Goal: Information Seeking & Learning: Find specific fact

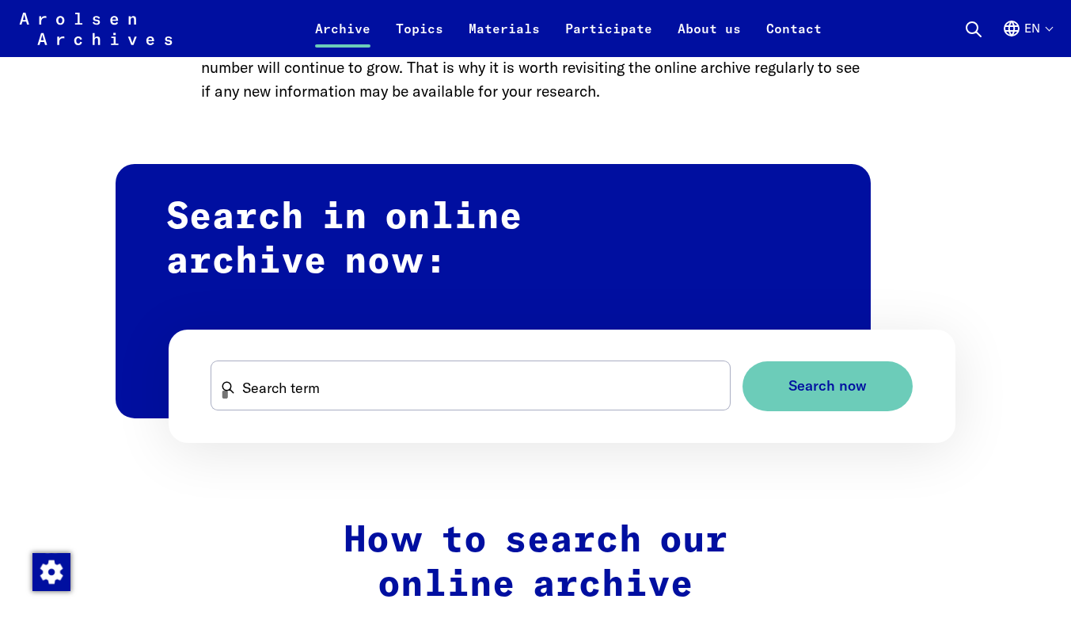
scroll to position [851, 0]
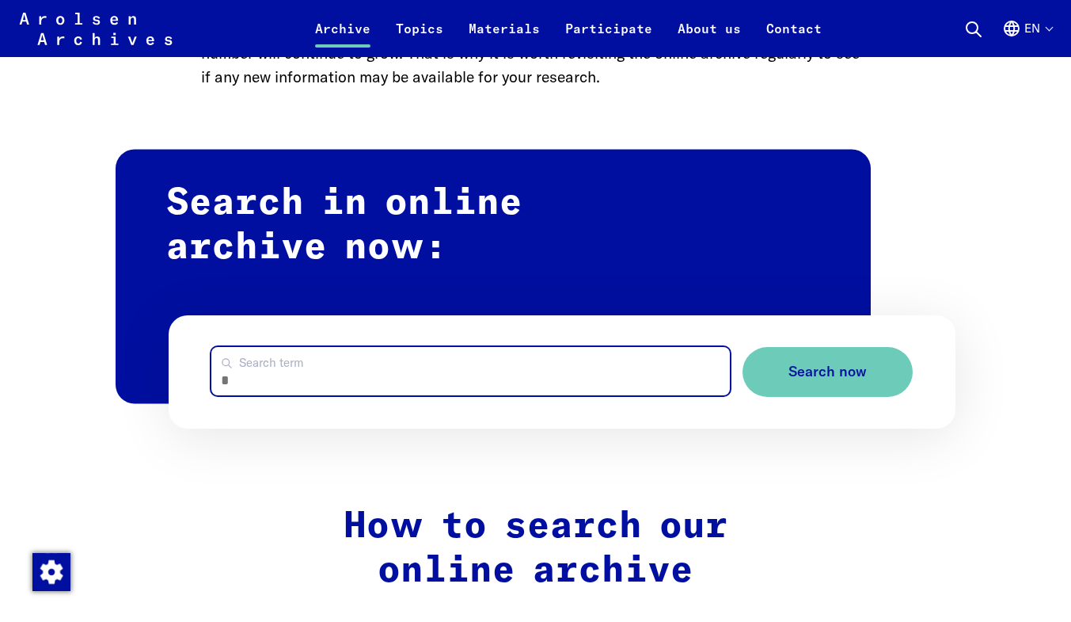
click at [345, 361] on input "Search term" at bounding box center [470, 371] width 519 height 48
type input "******"
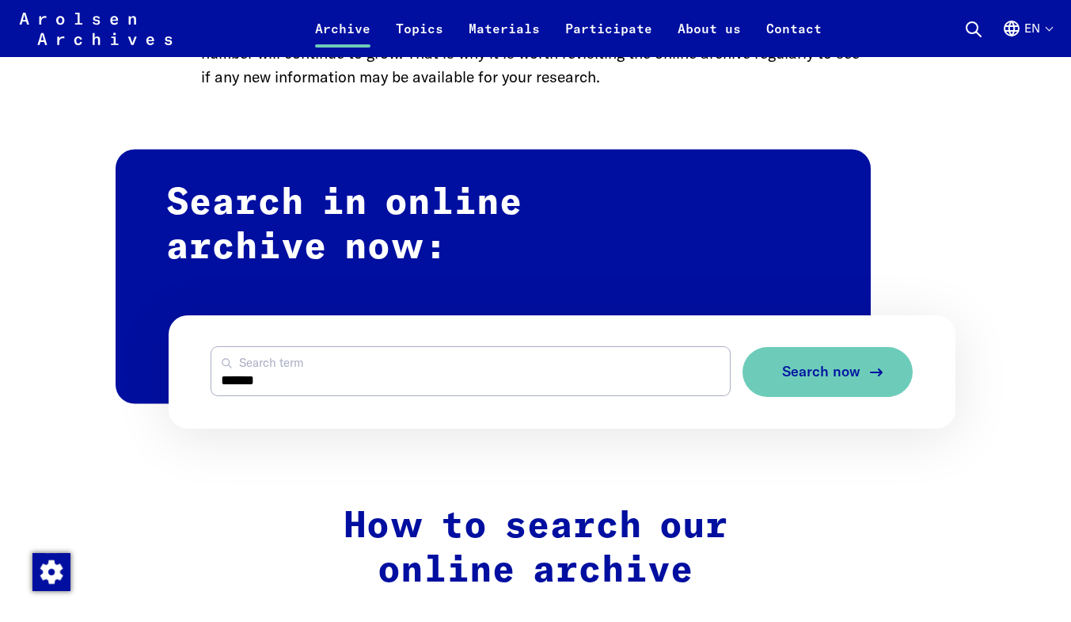
click at [808, 388] on button "Search now" at bounding box center [828, 372] width 170 height 50
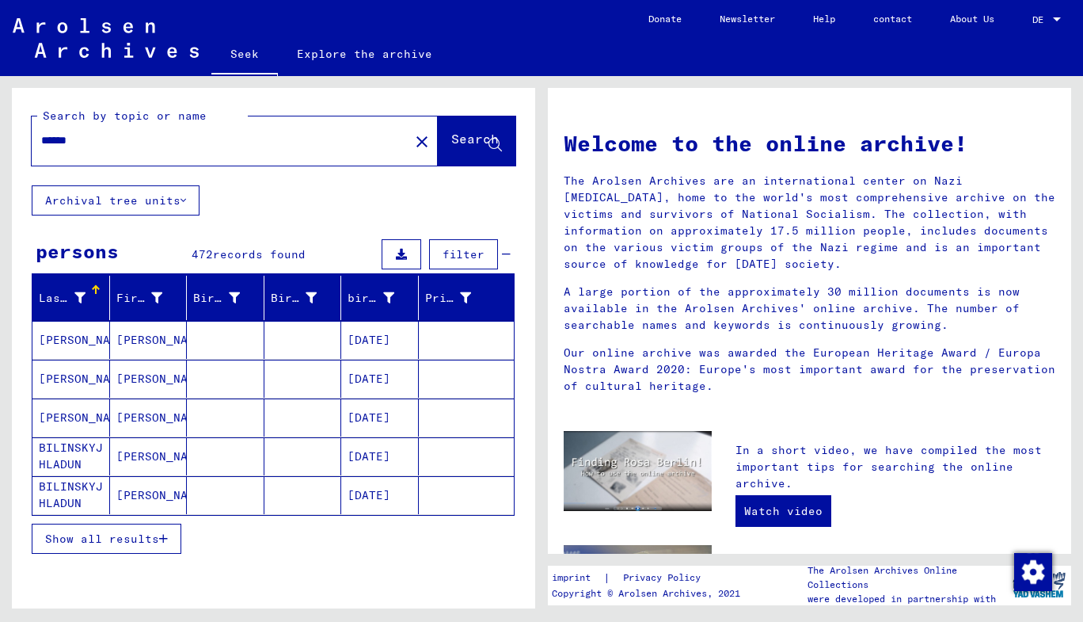
click at [45, 141] on input "******" at bounding box center [215, 140] width 349 height 17
click at [451, 133] on font "Search" at bounding box center [475, 139] width 48 height 16
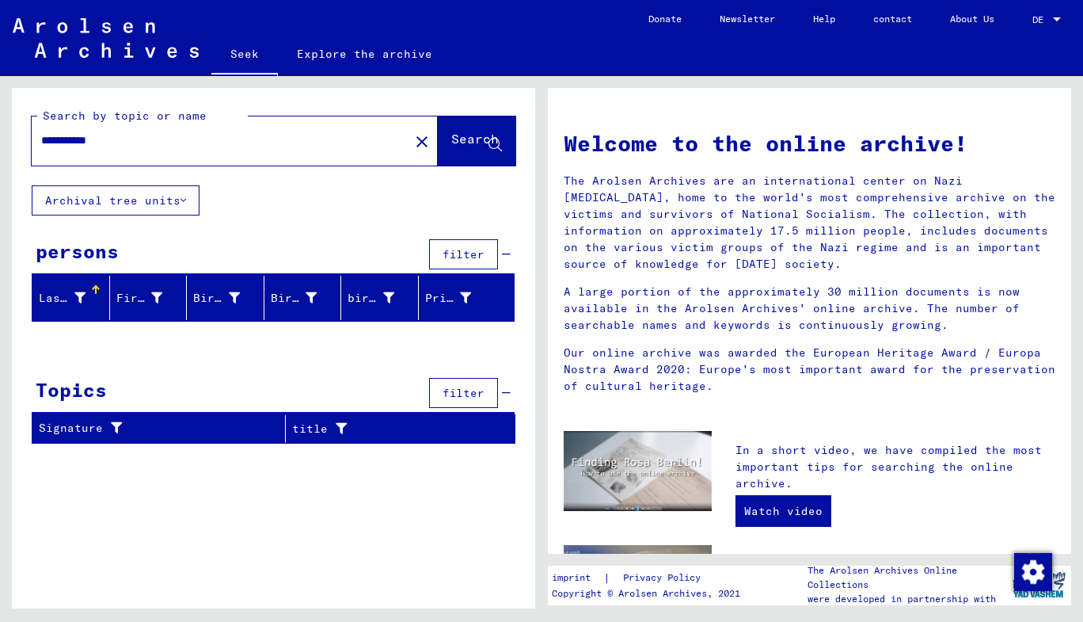
click at [451, 147] on font "Search" at bounding box center [475, 139] width 48 height 16
click at [457, 143] on font "Search" at bounding box center [475, 139] width 48 height 16
click at [67, 140] on input "**********" at bounding box center [215, 140] width 349 height 17
click at [452, 147] on font "Search" at bounding box center [475, 139] width 48 height 16
click at [82, 139] on input "**********" at bounding box center [215, 140] width 349 height 17
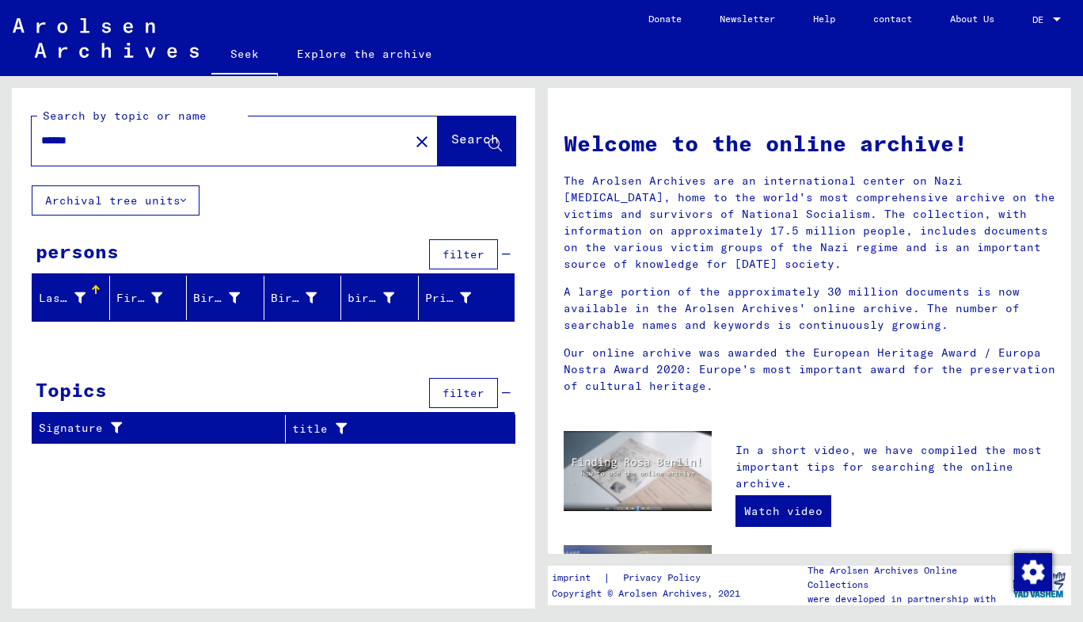
type input "******"
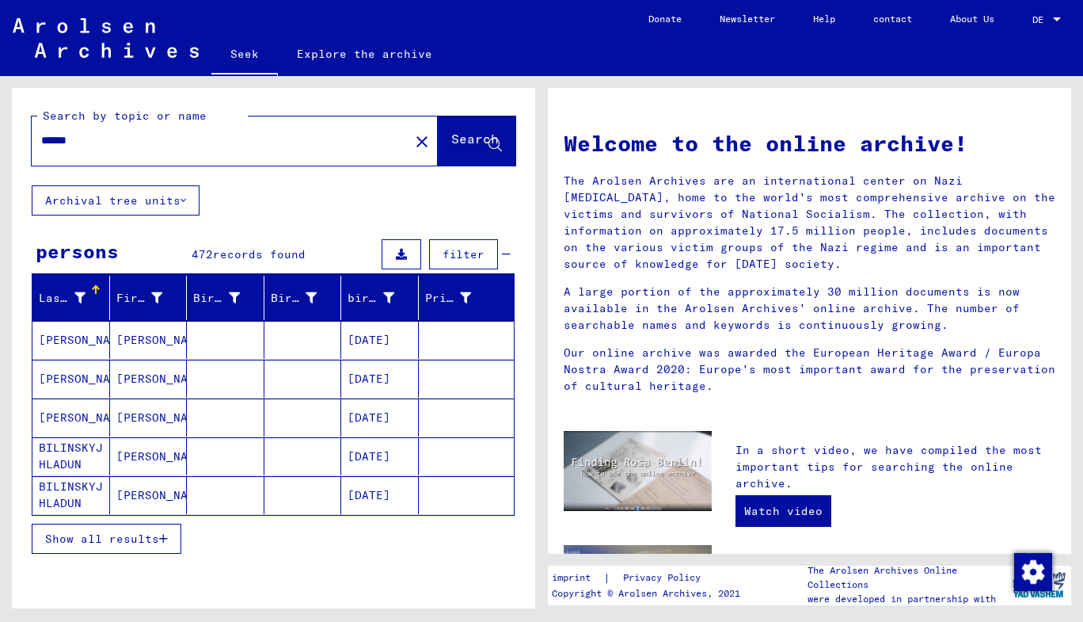
click at [86, 539] on font "Show all results" at bounding box center [102, 538] width 114 height 14
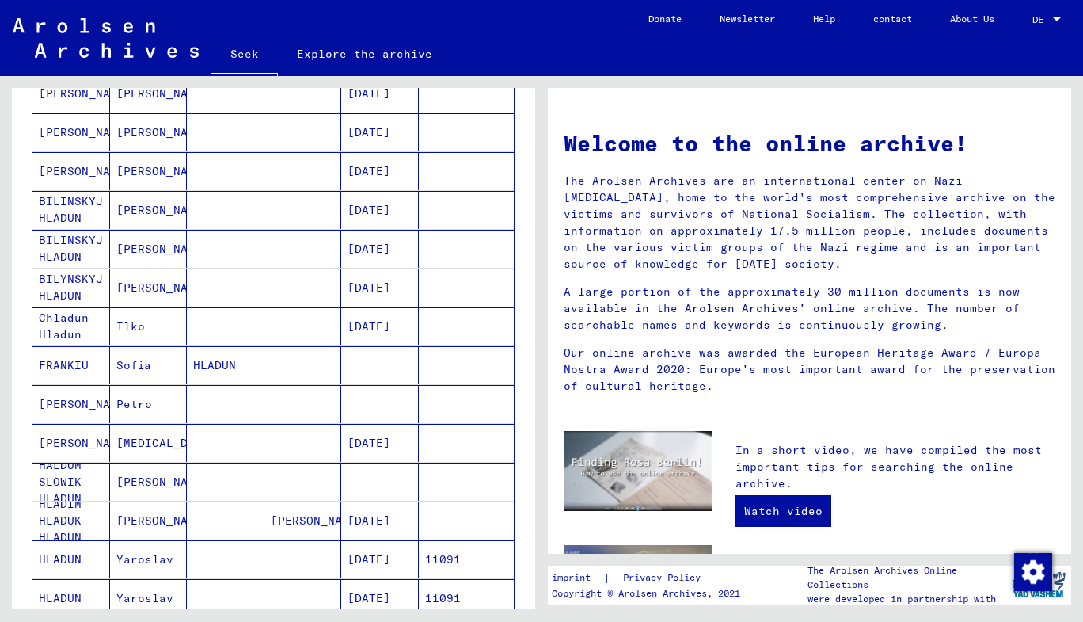
scroll to position [247, 0]
click at [137, 405] on font "Petro" at bounding box center [134, 403] width 36 height 14
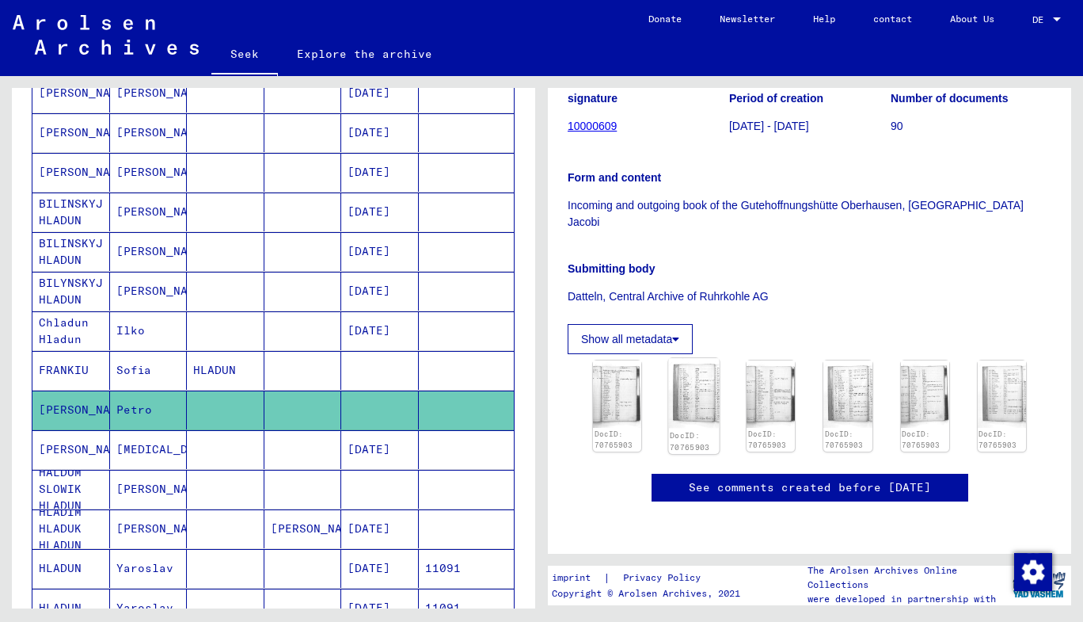
scroll to position [291, 0]
click at [617, 358] on img at bounding box center [617, 393] width 51 height 70
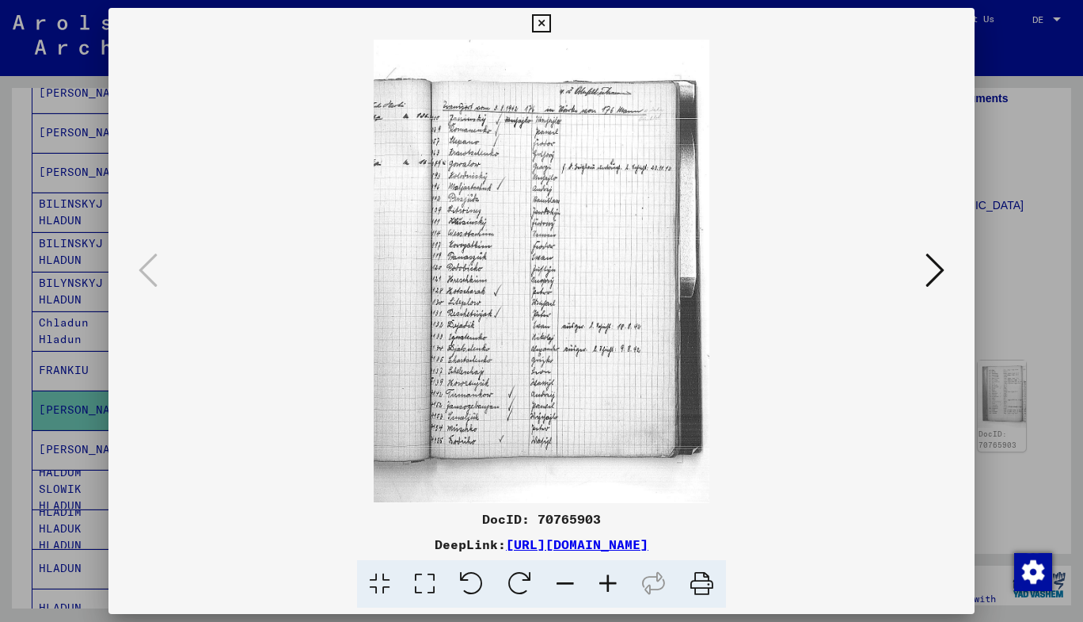
click at [928, 267] on icon at bounding box center [935, 270] width 19 height 38
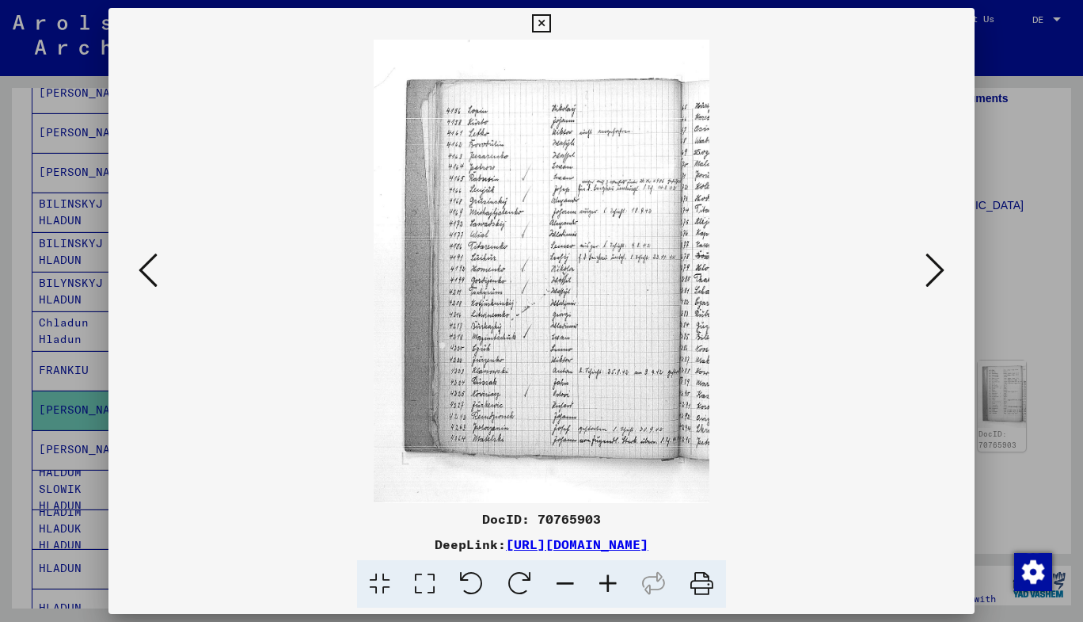
click at [928, 267] on icon at bounding box center [935, 270] width 19 height 38
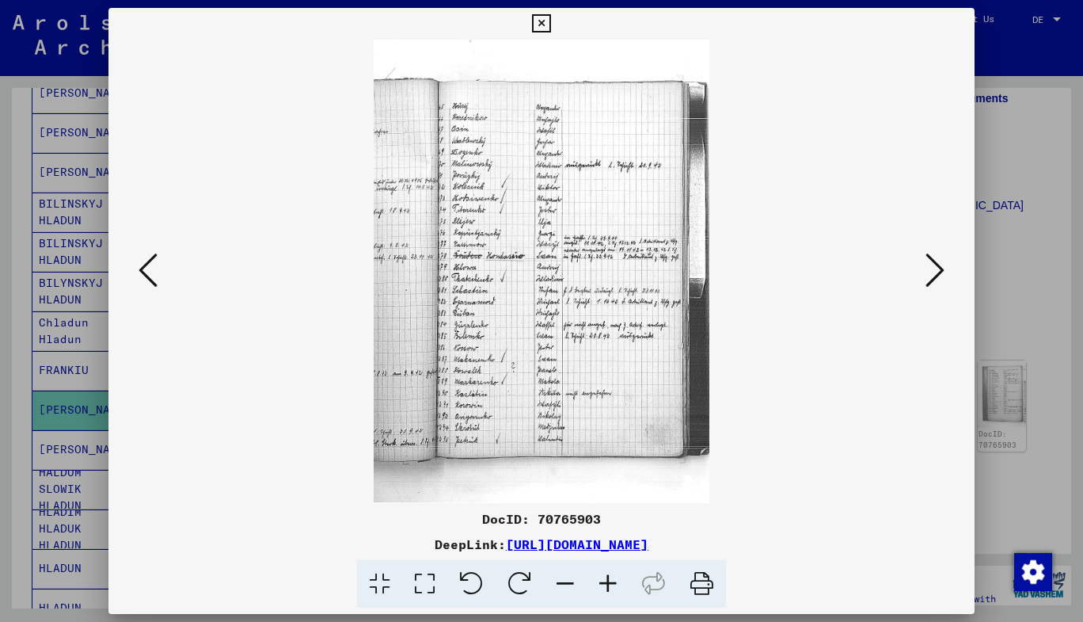
click at [928, 267] on icon at bounding box center [935, 270] width 19 height 38
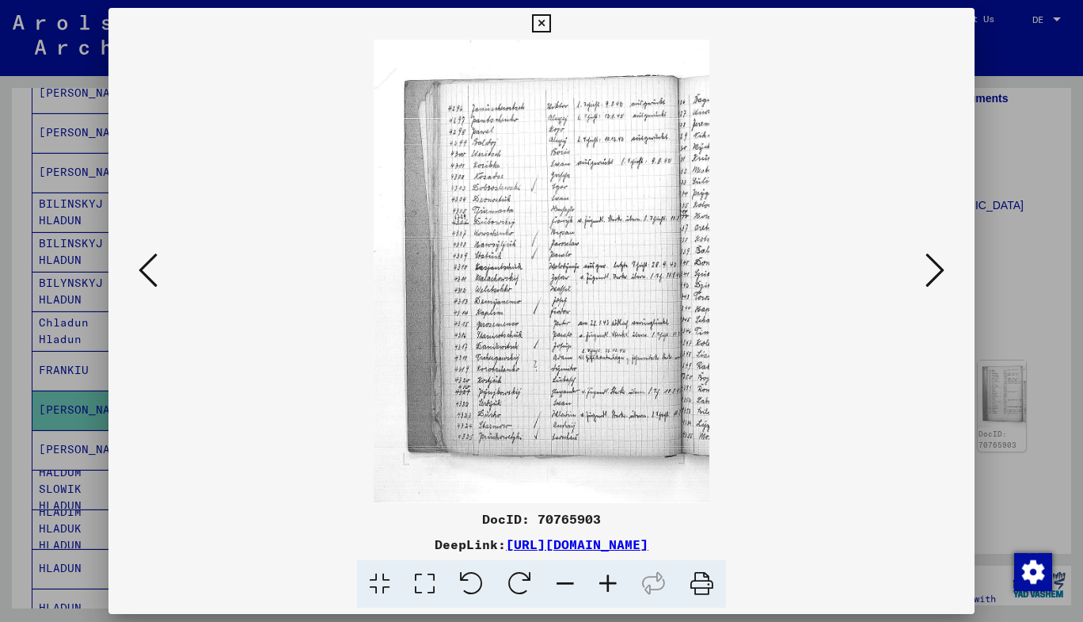
click at [928, 267] on icon at bounding box center [935, 270] width 19 height 38
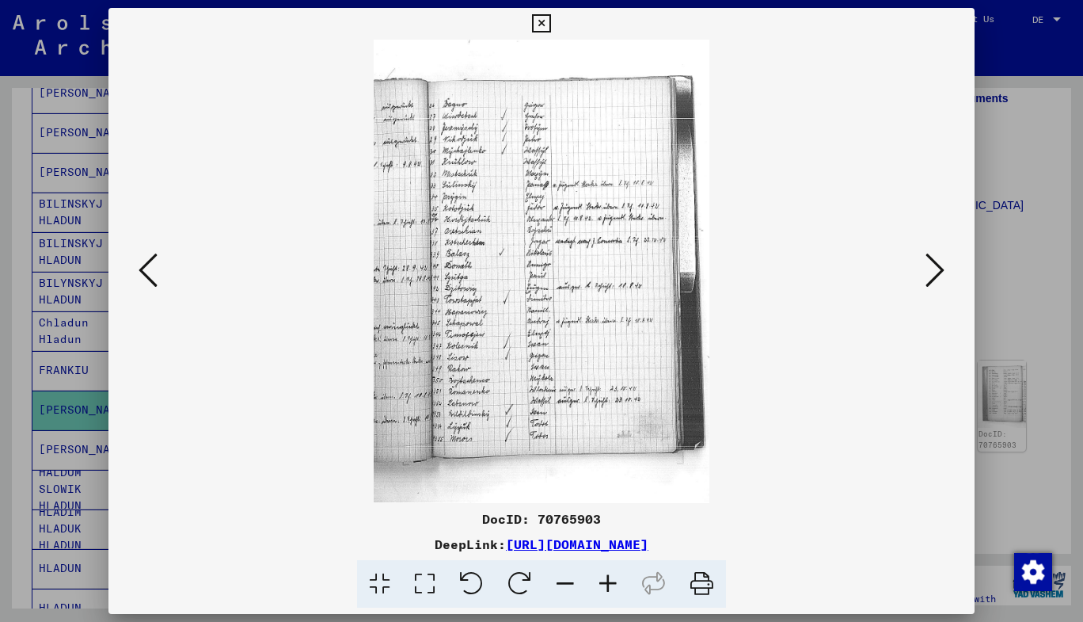
click at [928, 267] on icon at bounding box center [935, 270] width 19 height 38
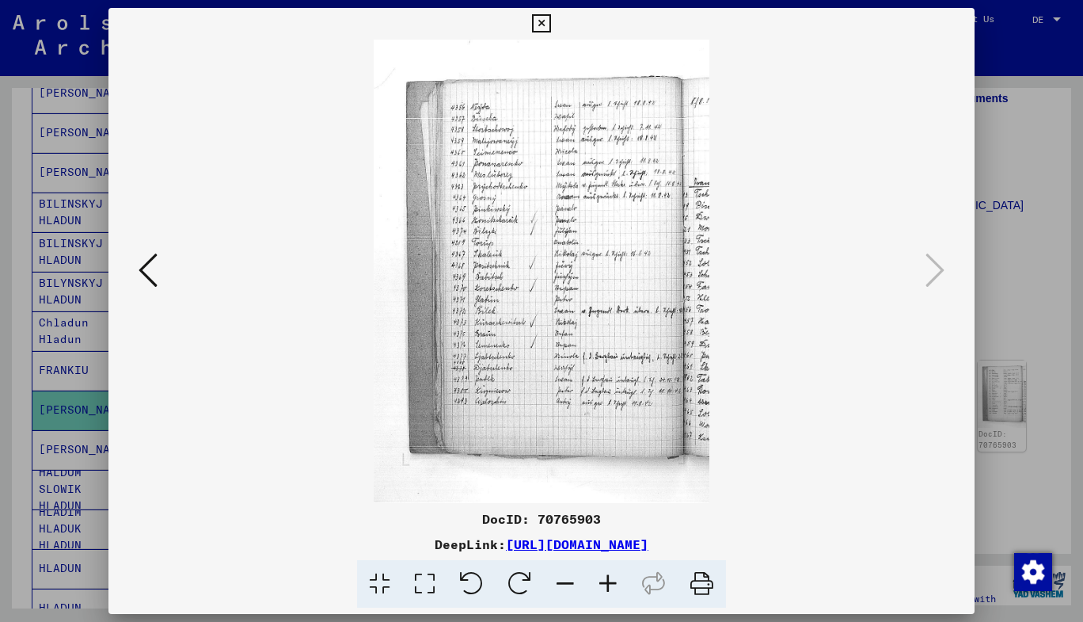
click at [531, 33] on button at bounding box center [541, 24] width 28 height 32
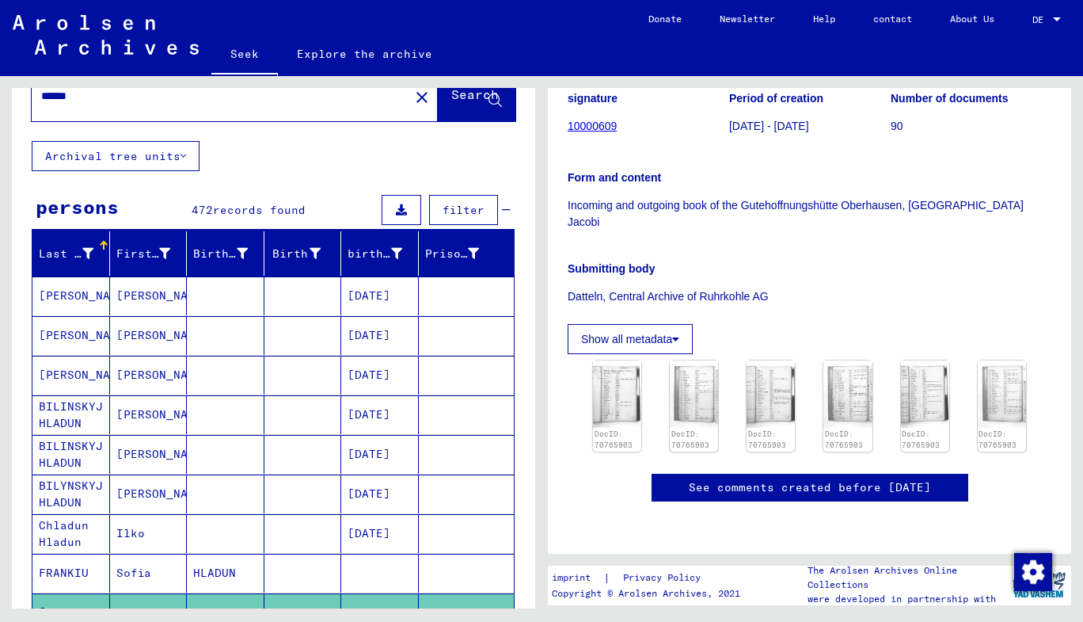
scroll to position [0, 0]
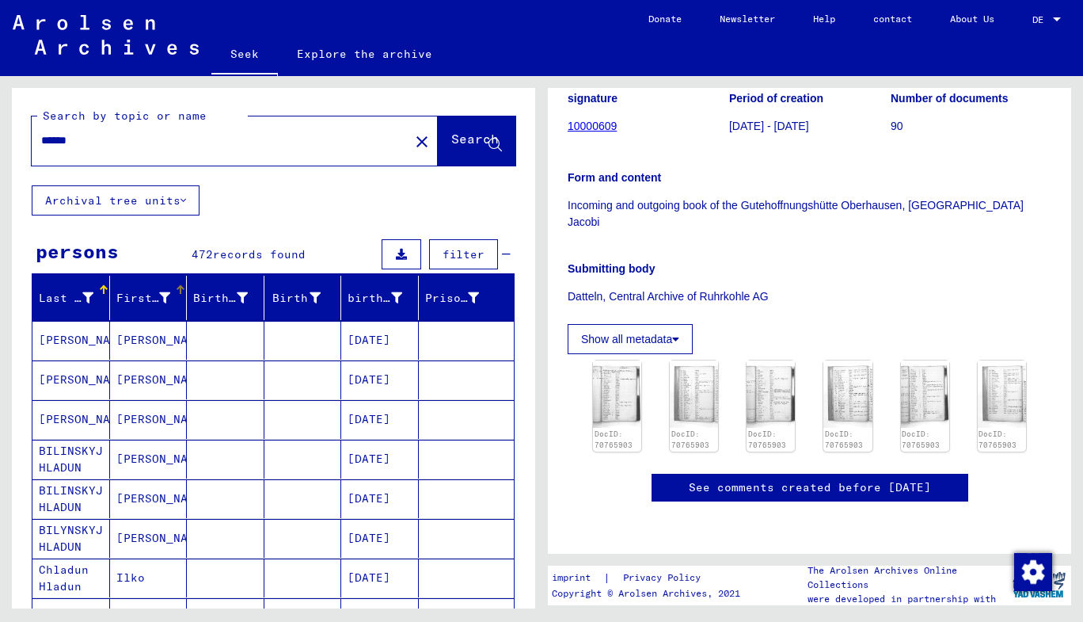
click at [131, 295] on font "First name" at bounding box center [151, 298] width 71 height 14
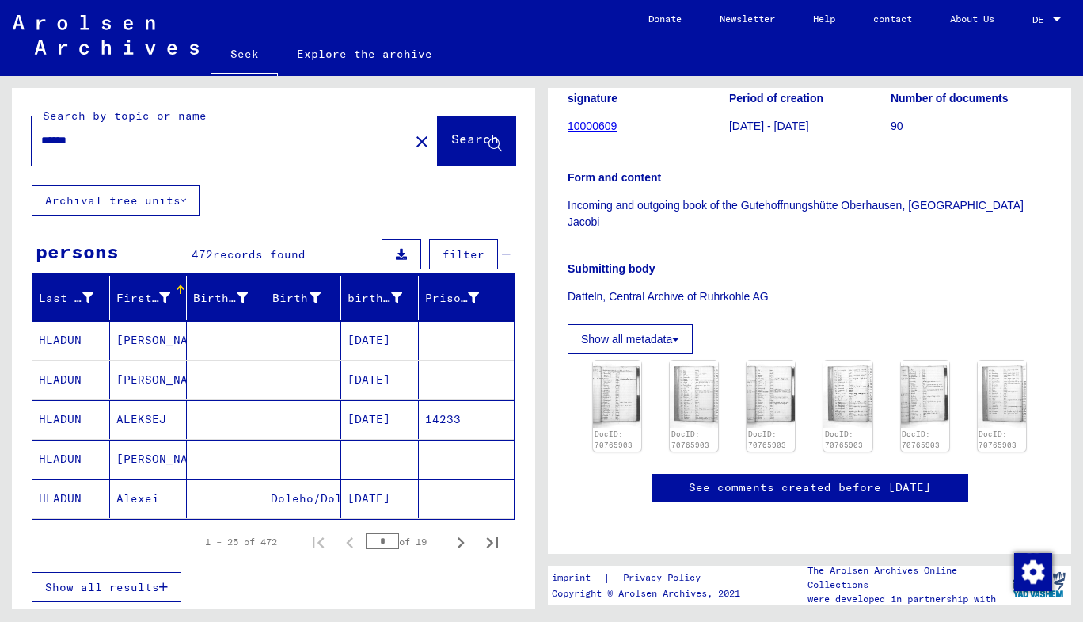
click at [373, 541] on input "*" at bounding box center [382, 541] width 33 height 16
type input "*"
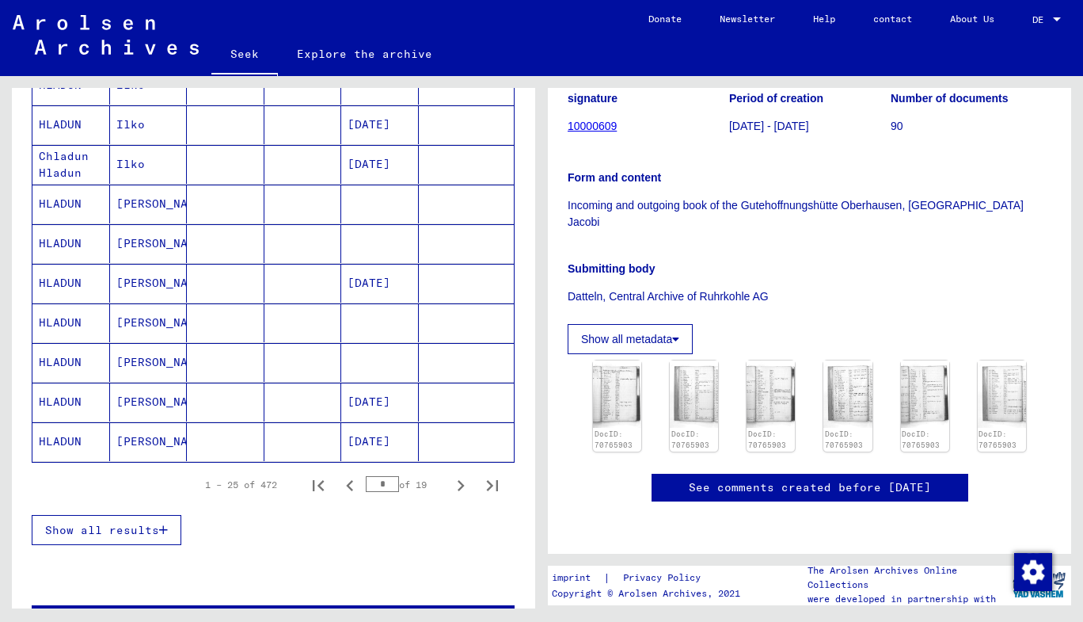
scroll to position [850, 0]
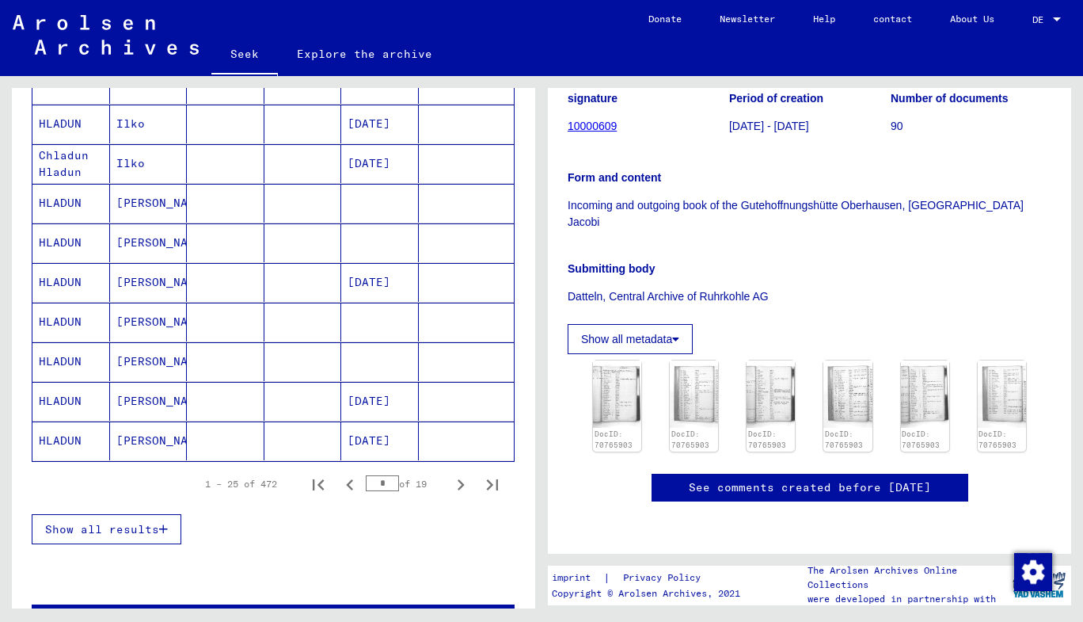
type input "*"
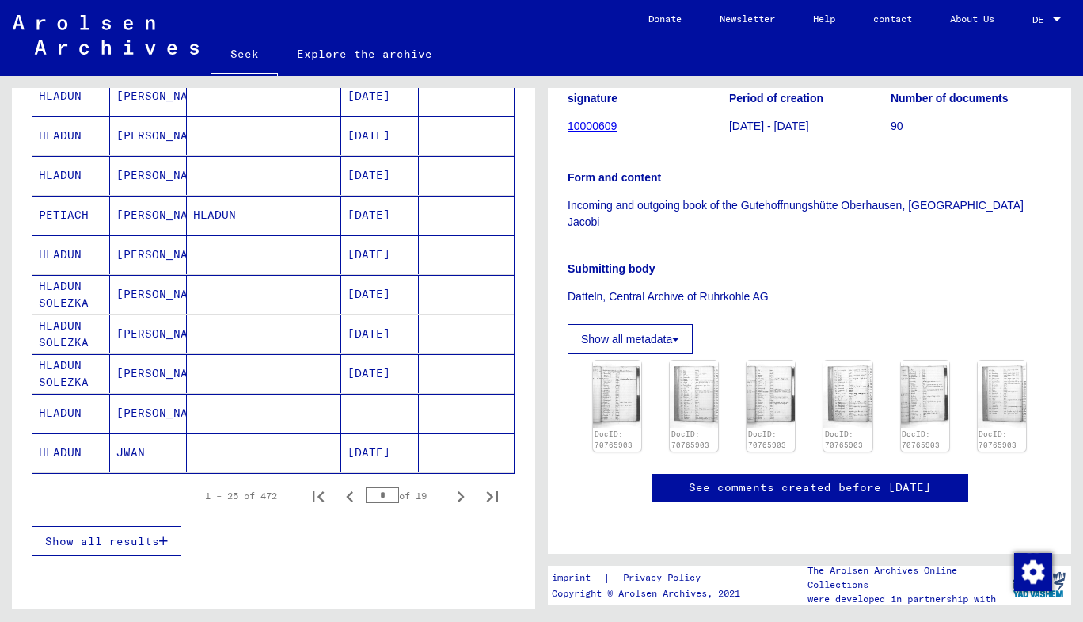
scroll to position [840, 0]
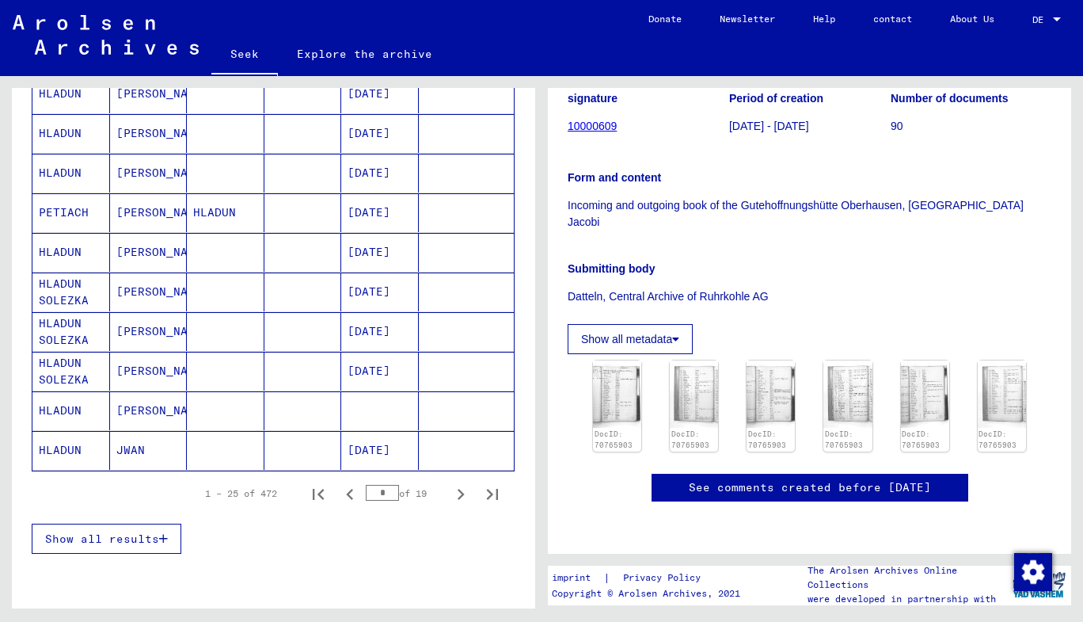
type input "*"
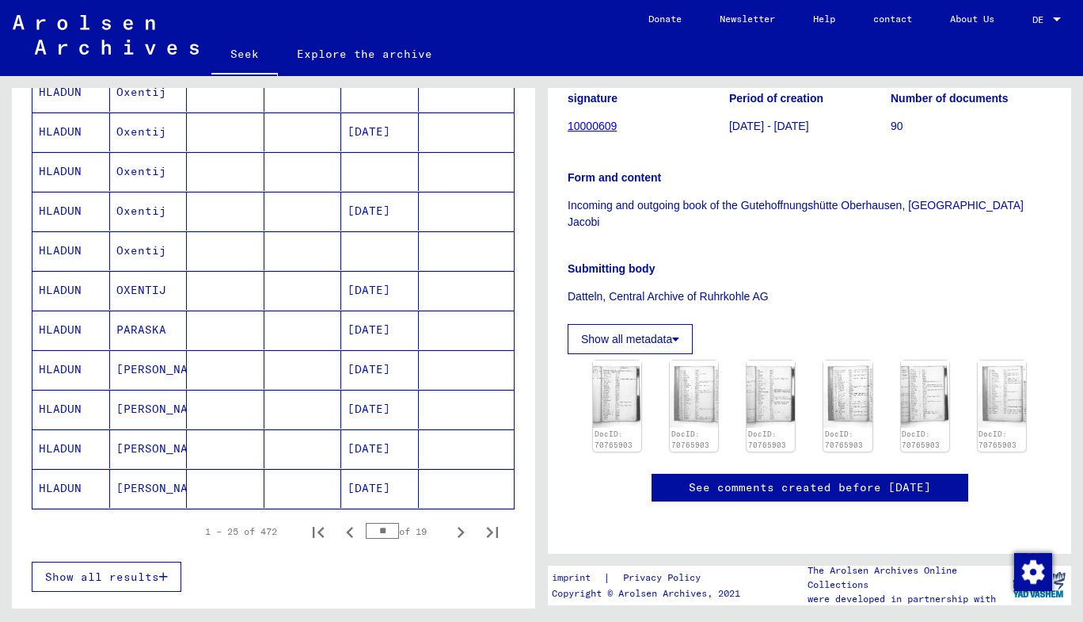
scroll to position [801, 0]
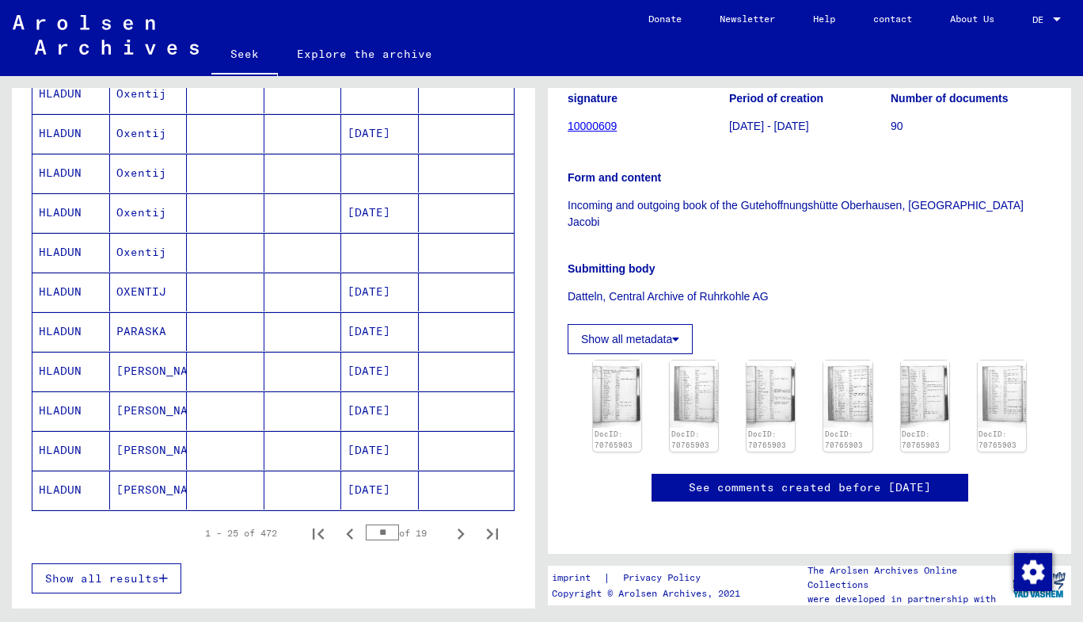
click at [138, 368] on font "[PERSON_NAME]" at bounding box center [162, 370] width 93 height 14
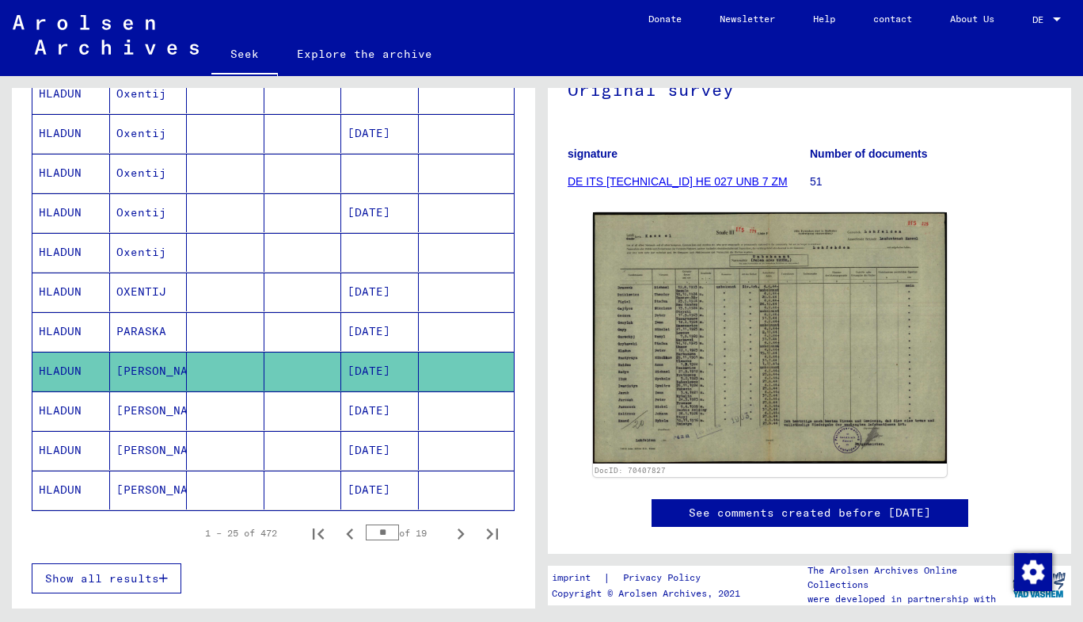
scroll to position [160, 0]
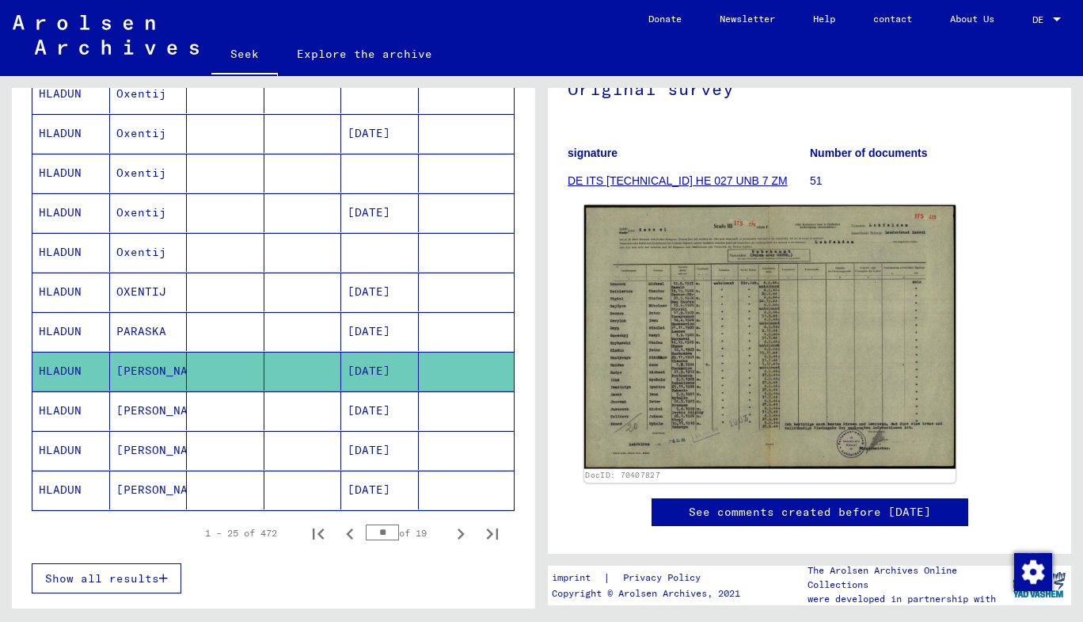
click at [728, 349] on img at bounding box center [769, 337] width 371 height 264
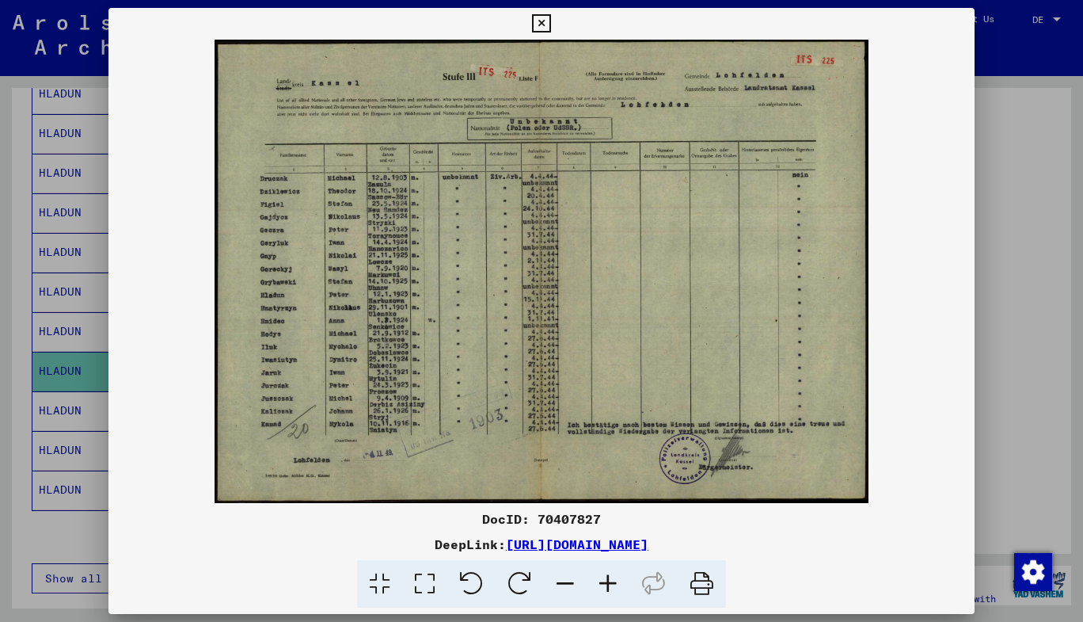
click at [535, 29] on icon at bounding box center [541, 23] width 18 height 19
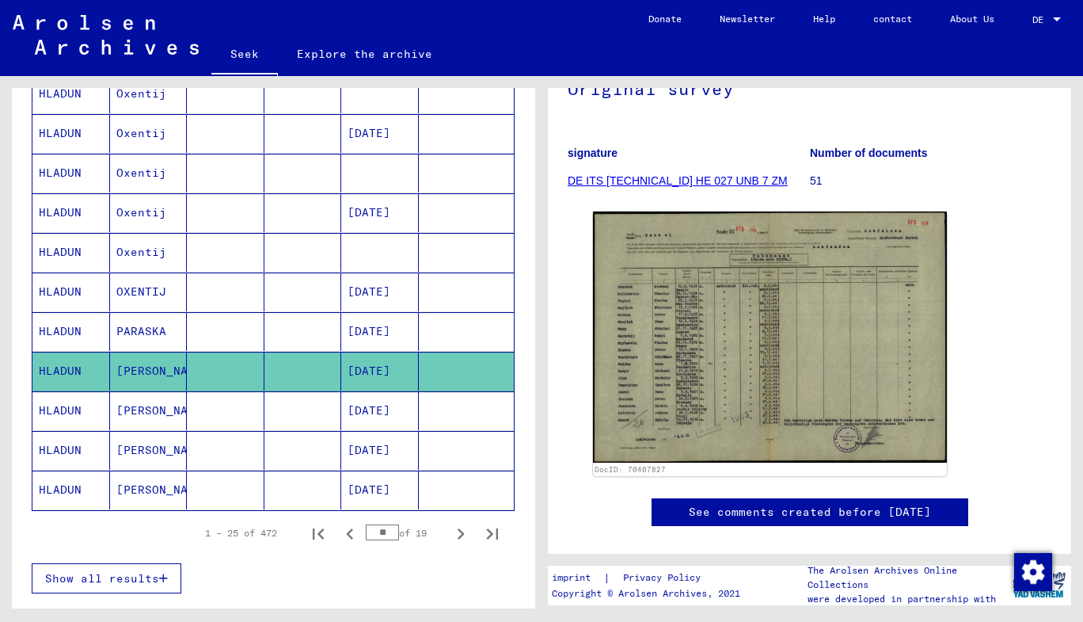
click at [246, 417] on mat-cell at bounding box center [226, 410] width 78 height 39
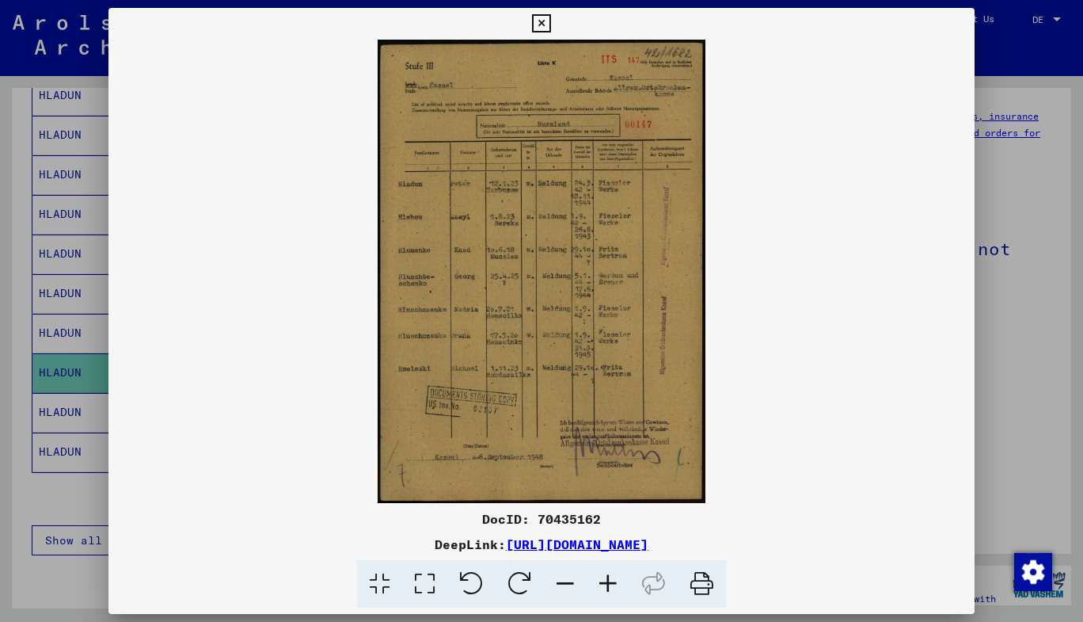
click at [534, 20] on icon at bounding box center [541, 23] width 18 height 19
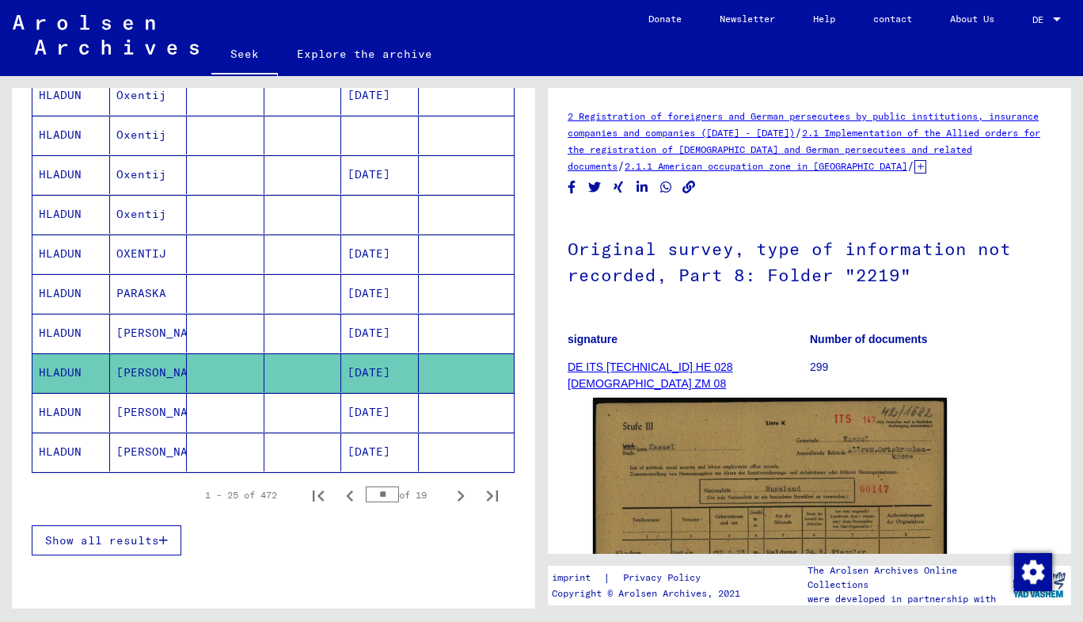
click at [174, 418] on mat-cell "[PERSON_NAME]" at bounding box center [149, 412] width 78 height 39
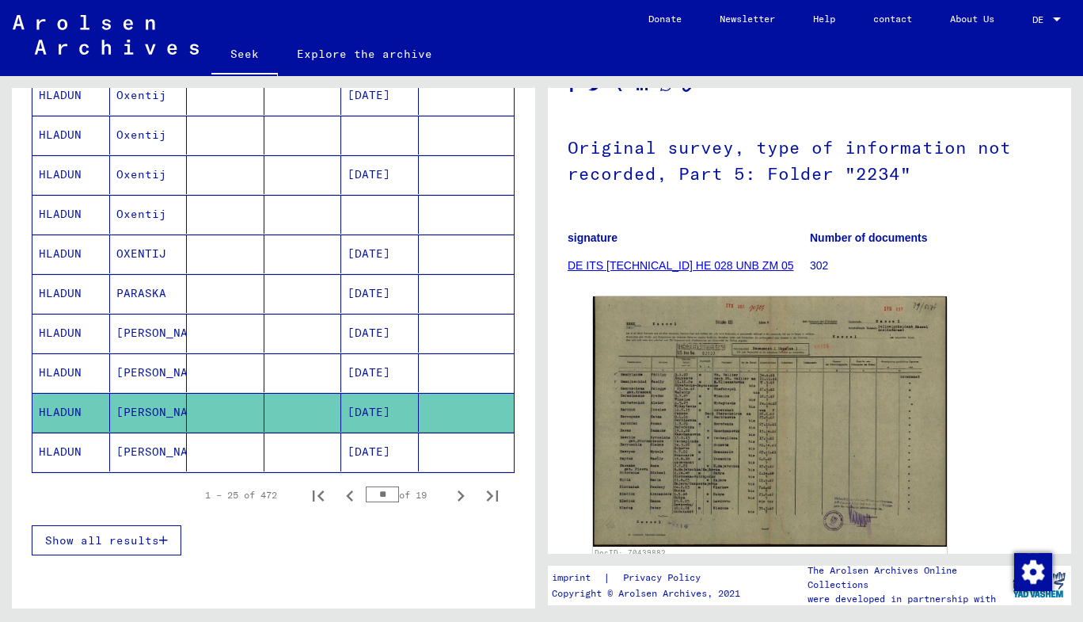
scroll to position [109, 0]
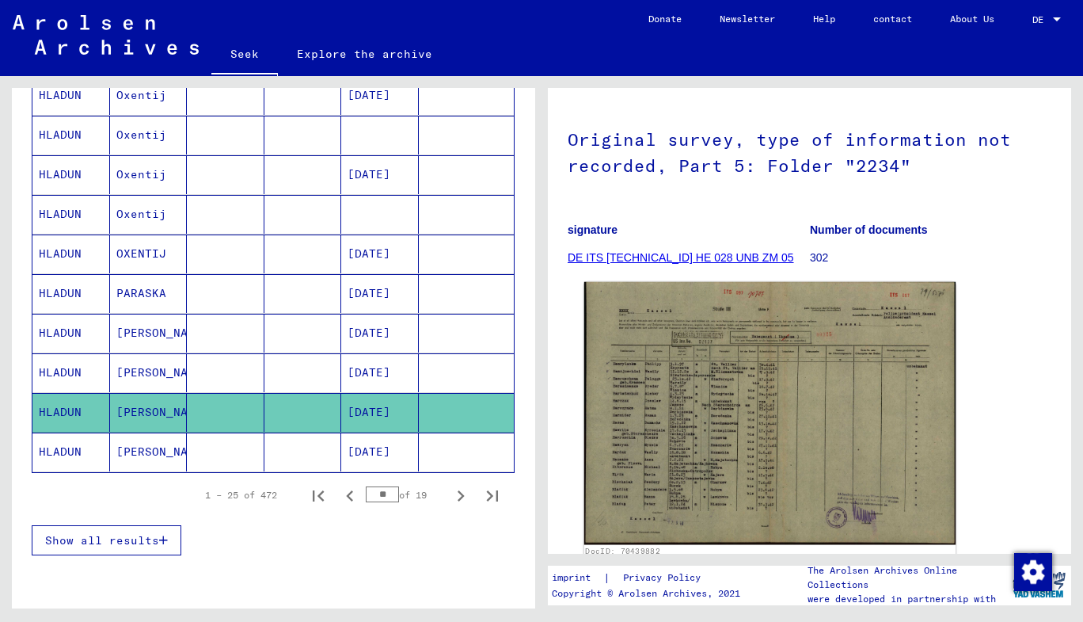
click at [711, 428] on img at bounding box center [769, 413] width 371 height 262
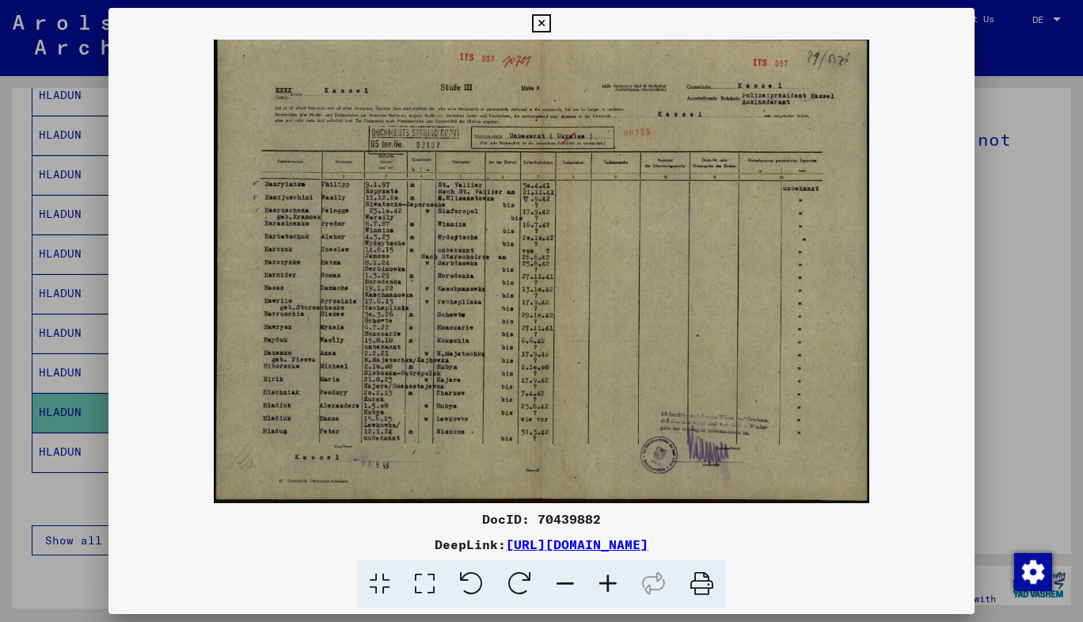
click at [547, 14] on icon at bounding box center [541, 23] width 18 height 19
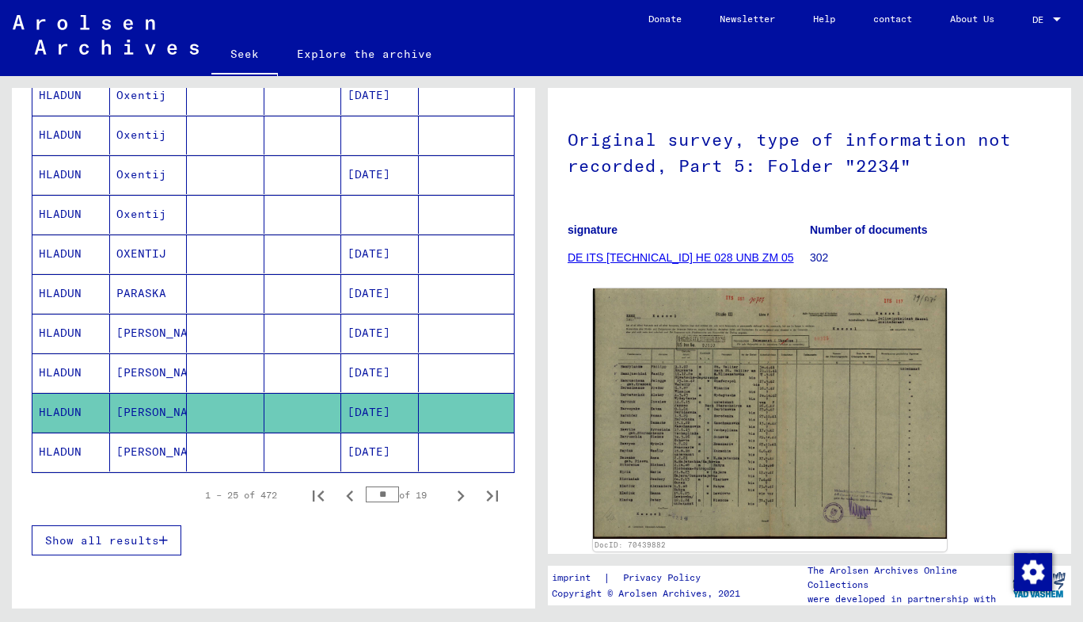
click at [208, 452] on mat-cell at bounding box center [226, 451] width 78 height 39
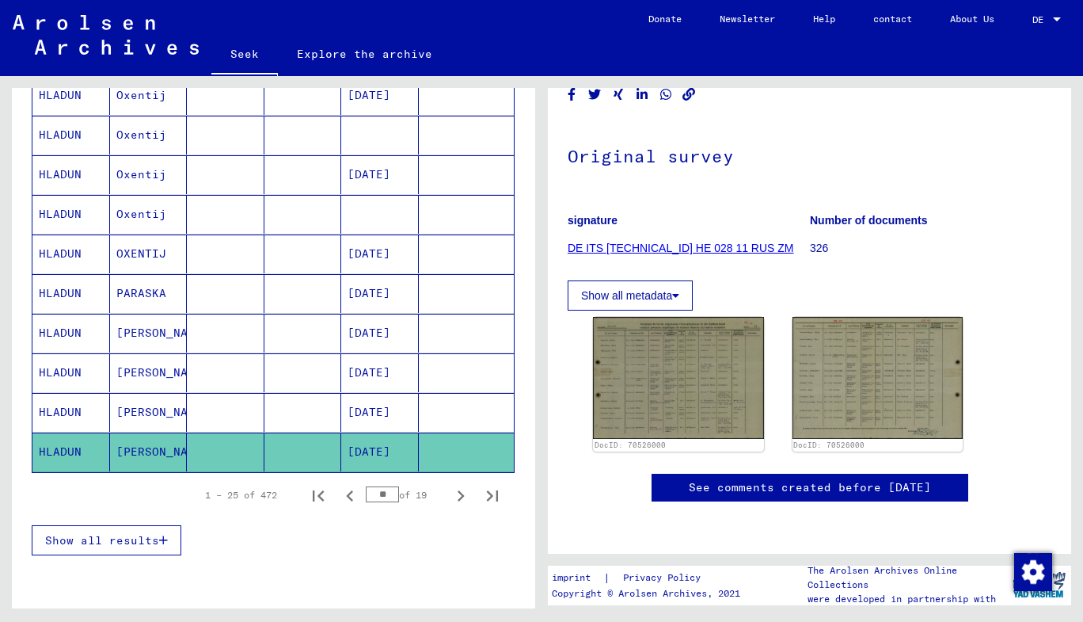
scroll to position [98, 0]
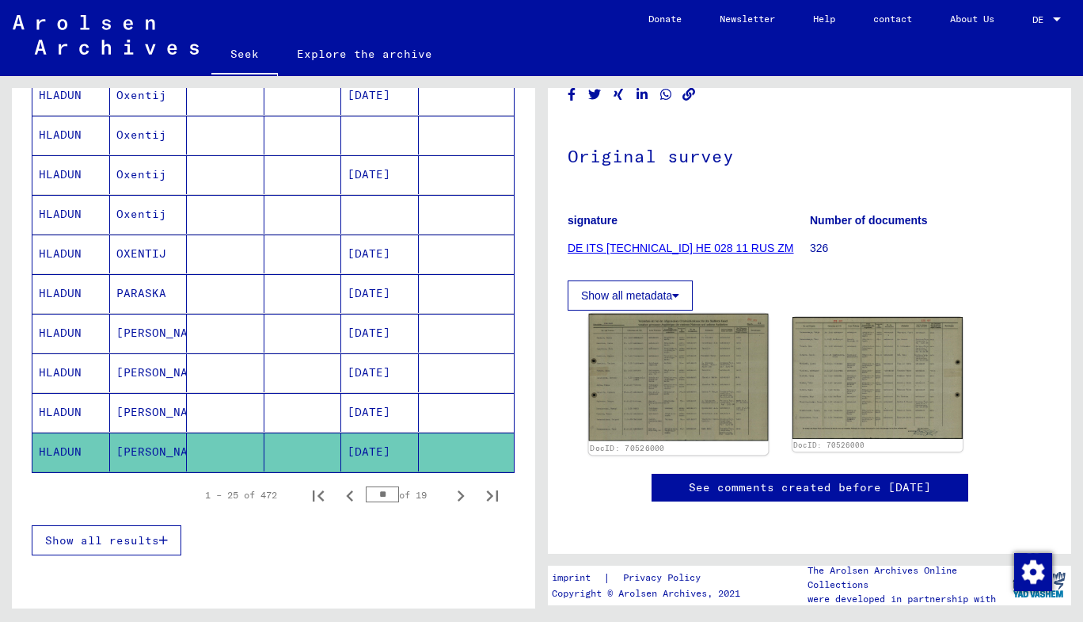
click at [664, 341] on img at bounding box center [678, 377] width 179 height 127
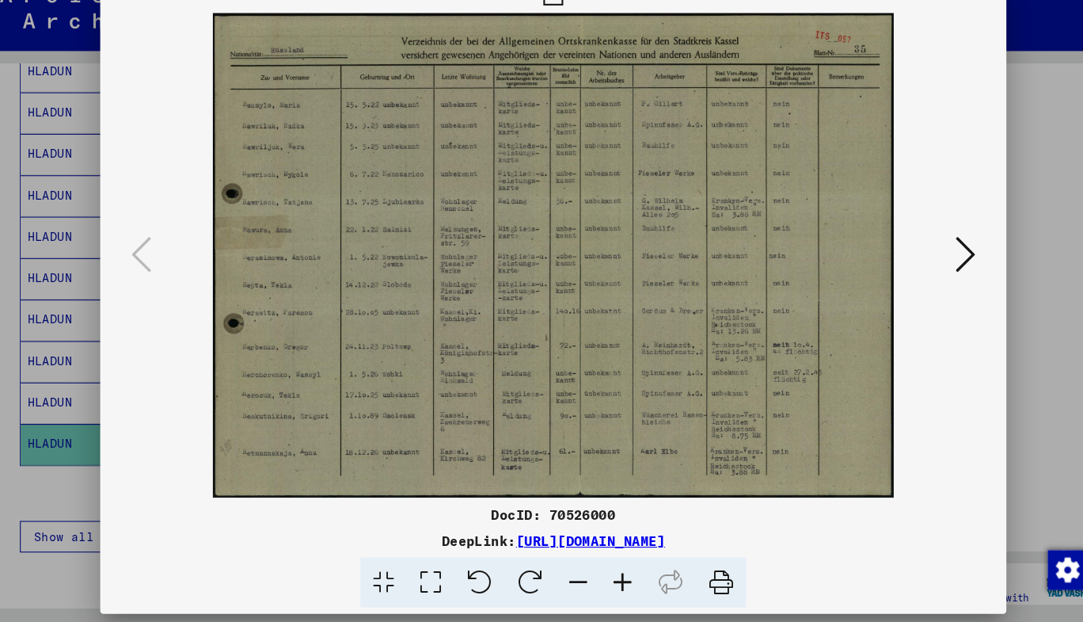
scroll to position [0, 0]
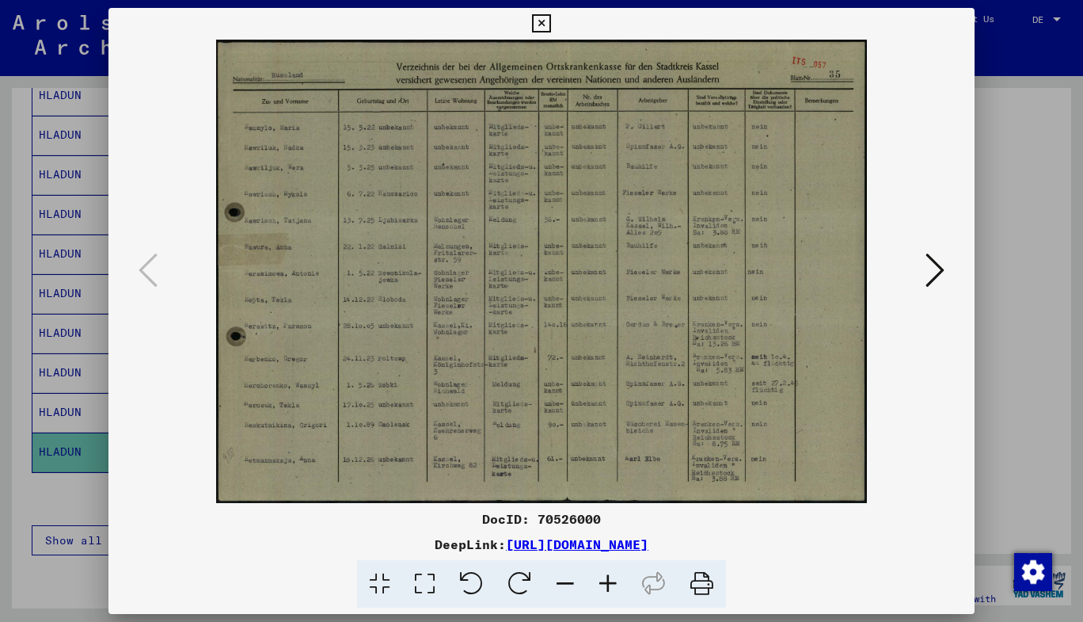
click at [936, 265] on icon at bounding box center [935, 270] width 19 height 38
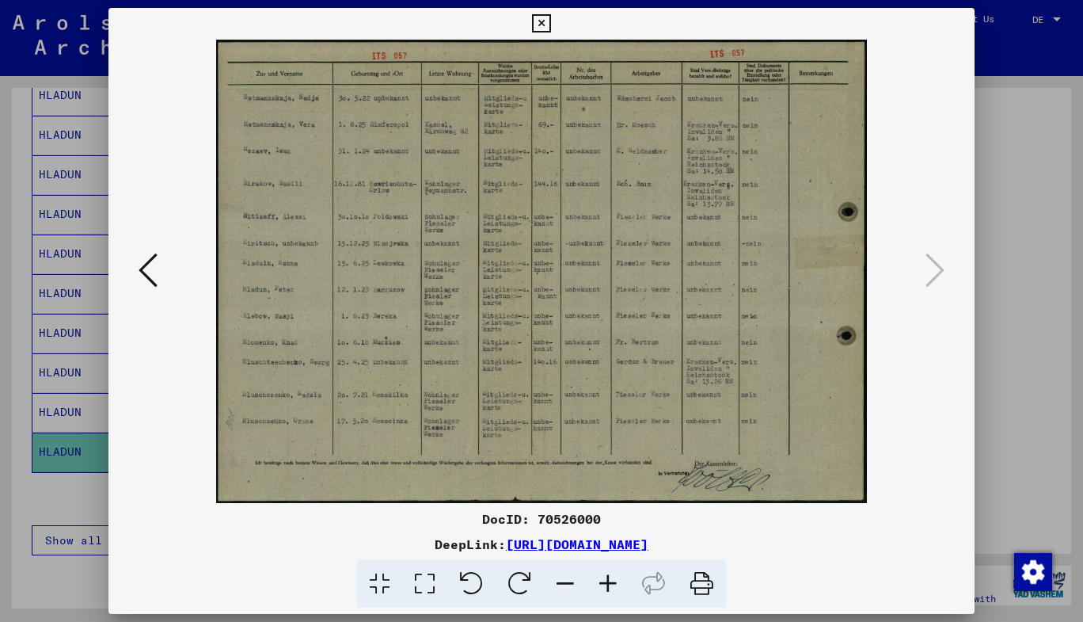
click at [537, 25] on icon at bounding box center [541, 23] width 18 height 19
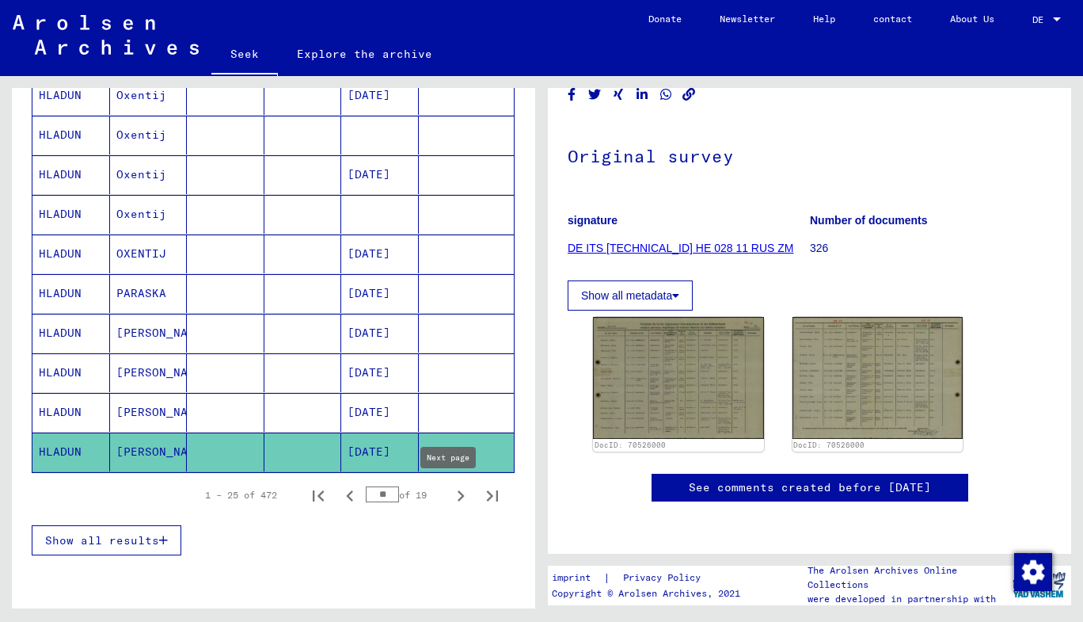
click at [458, 497] on icon "Next page" at bounding box center [461, 495] width 7 height 11
type input "**"
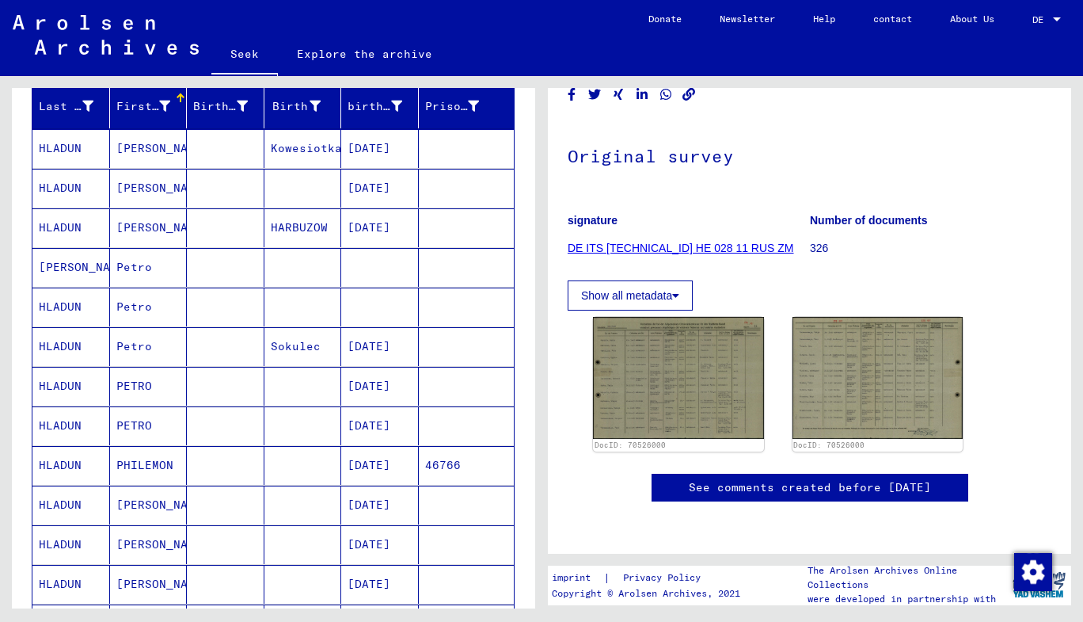
scroll to position [191, 0]
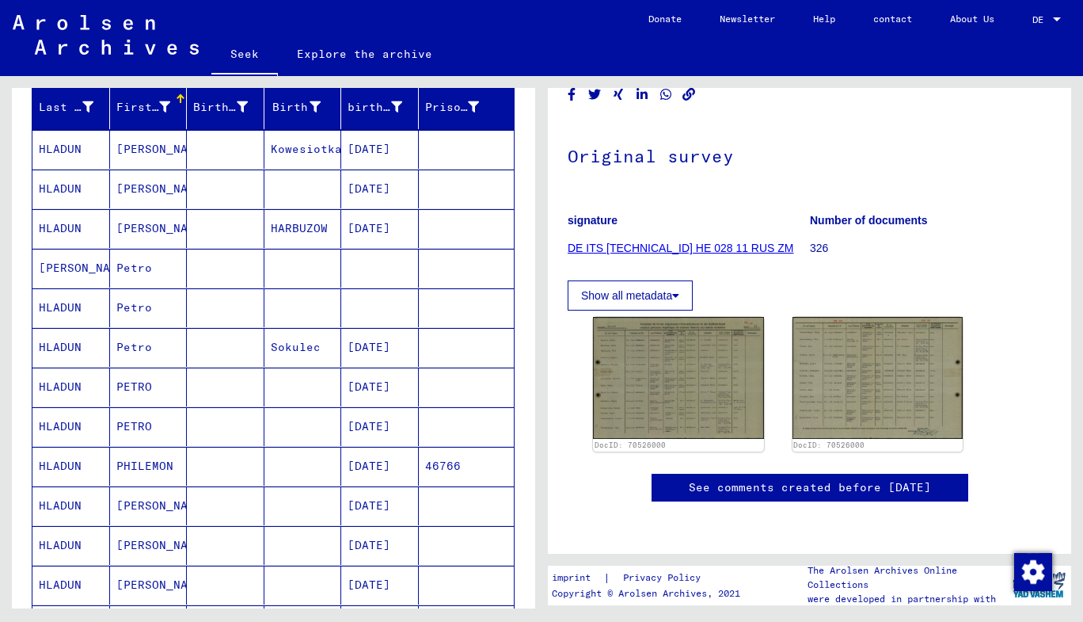
click at [135, 154] on font "[PERSON_NAME]" at bounding box center [162, 149] width 93 height 14
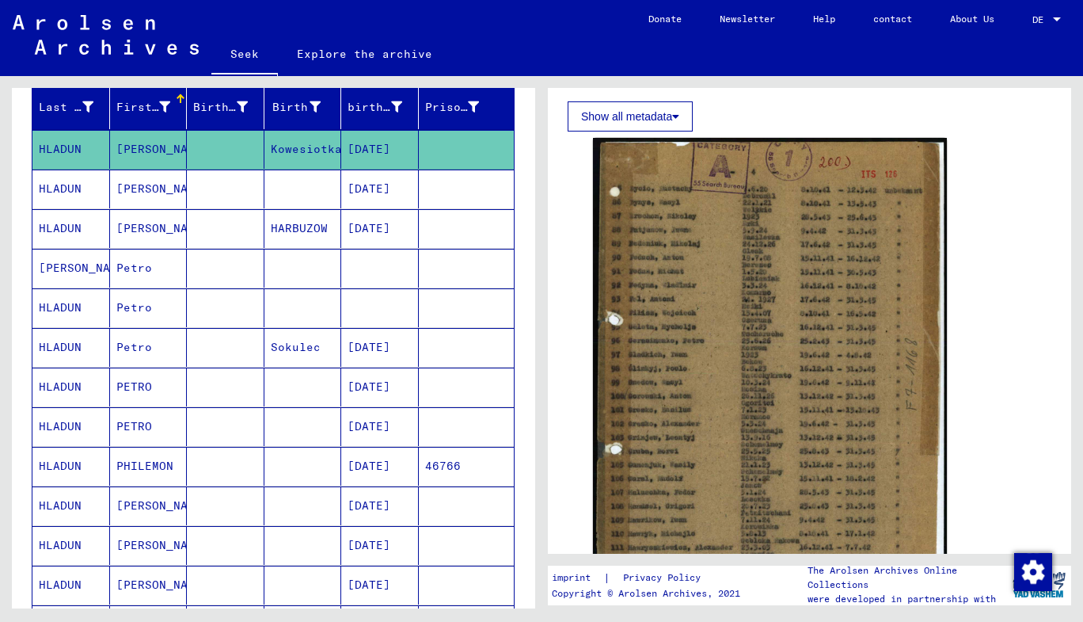
scroll to position [272, 0]
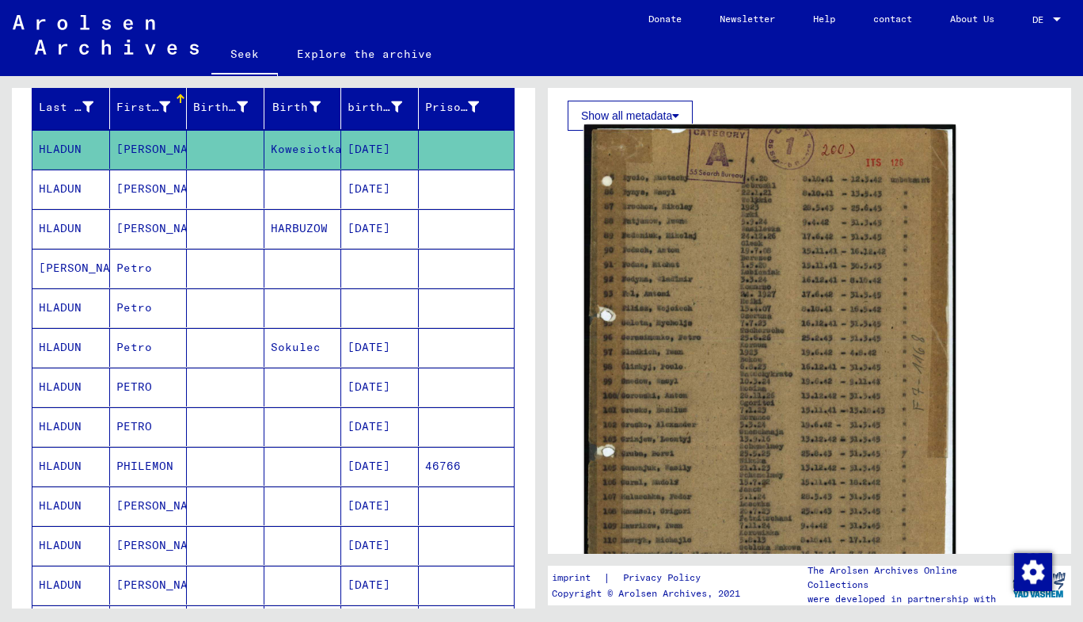
click at [736, 264] on img at bounding box center [769, 381] width 371 height 514
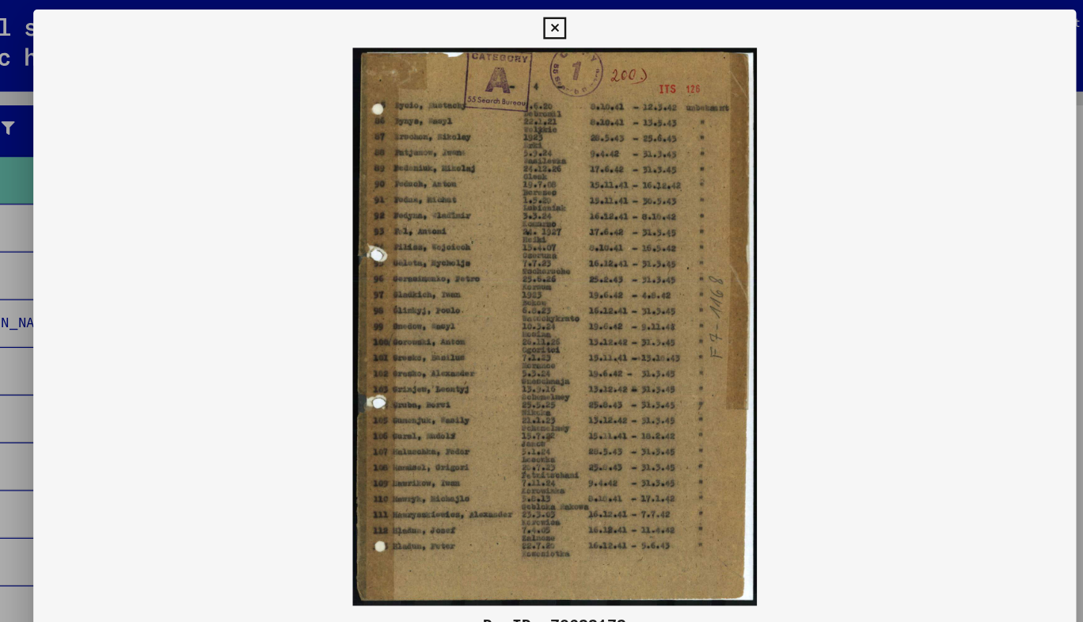
click at [540, 25] on icon at bounding box center [541, 23] width 18 height 19
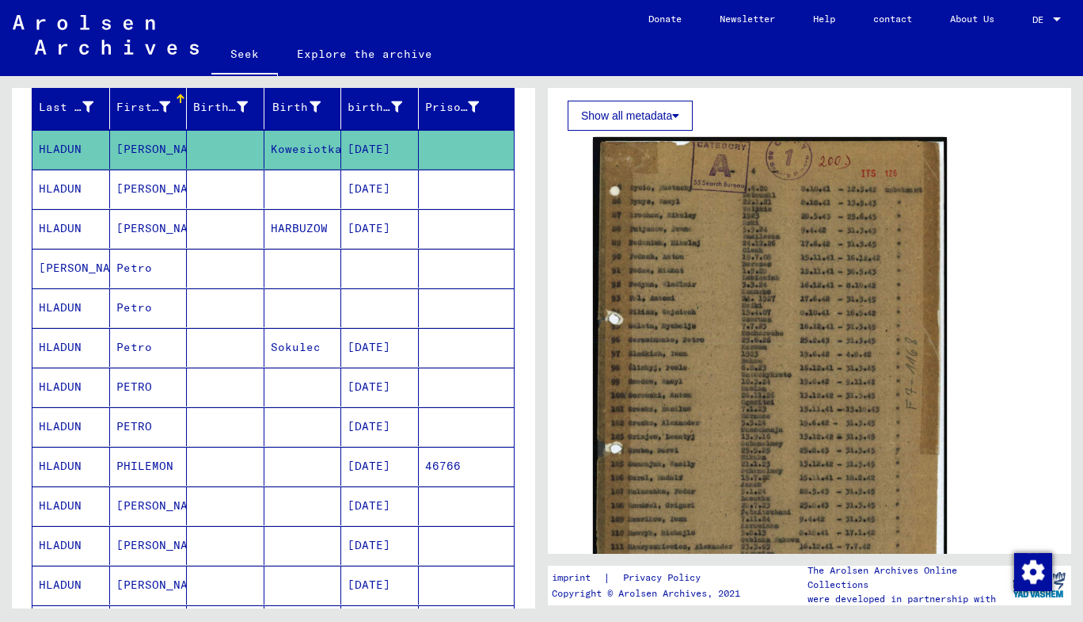
click at [169, 188] on mat-cell "[PERSON_NAME]" at bounding box center [149, 188] width 78 height 39
